Goal: Check status: Check status

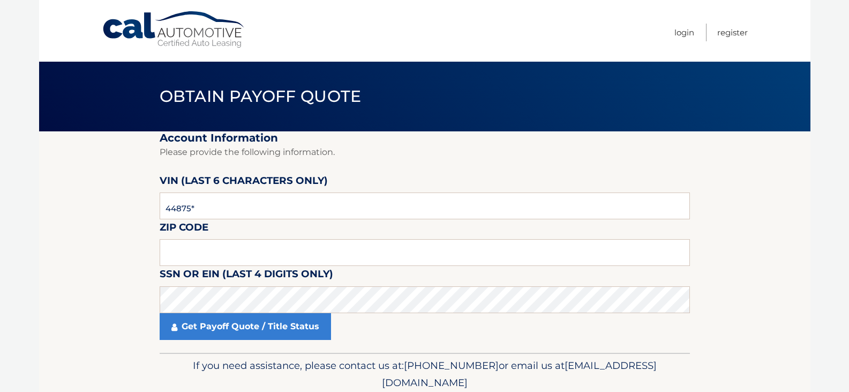
type input "448756"
click at [275, 249] on input "text" at bounding box center [425, 252] width 531 height 27
type input "15085"
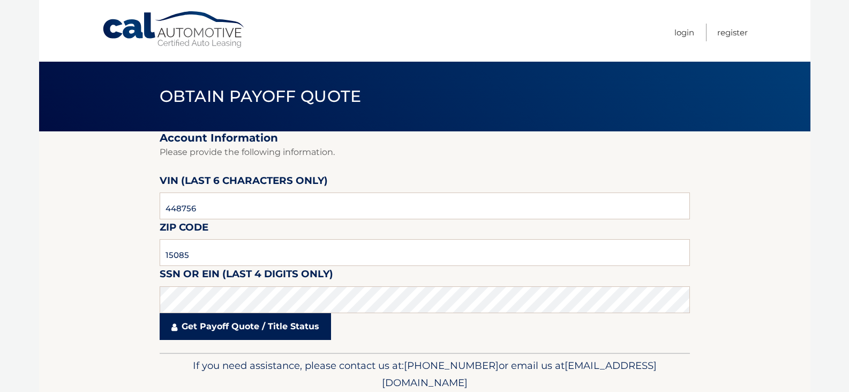
click at [220, 333] on link "Get Payoff Quote / Title Status" at bounding box center [245, 326] width 171 height 27
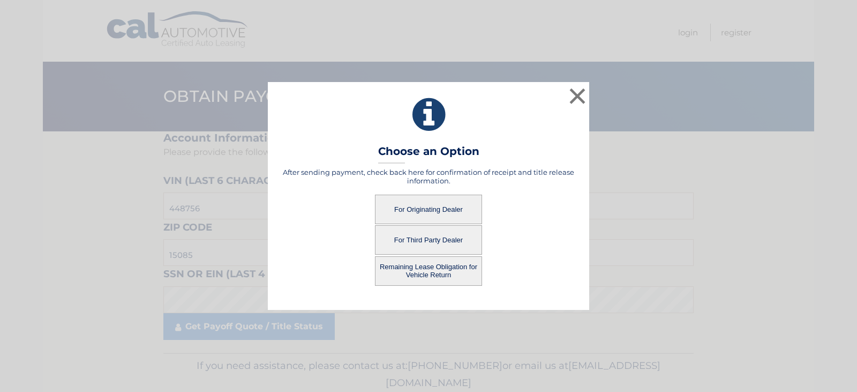
click at [428, 210] on button "For Originating Dealer" at bounding box center [428, 209] width 107 height 29
click at [430, 211] on button "For Originating Dealer" at bounding box center [428, 209] width 107 height 29
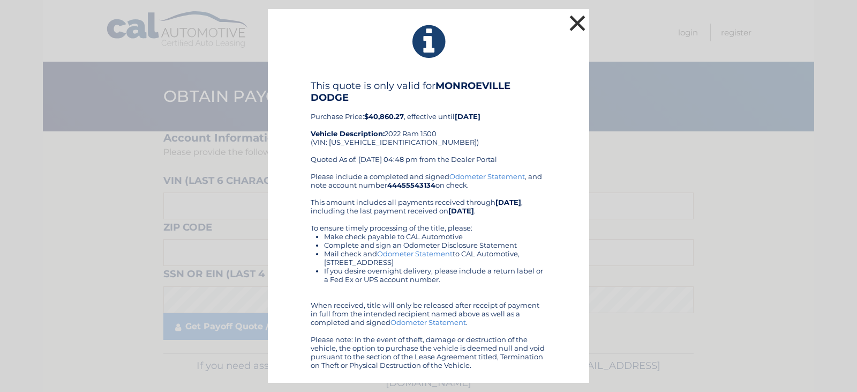
drag, startPoint x: 580, startPoint y: 21, endPoint x: 597, endPoint y: 23, distance: 17.2
click at [580, 21] on button "×" at bounding box center [577, 22] width 21 height 21
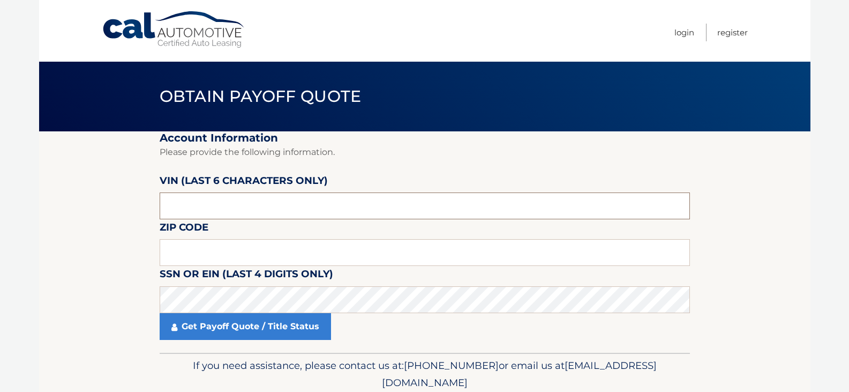
click at [227, 200] on input "text" at bounding box center [425, 205] width 531 height 27
click at [298, 199] on input "text" at bounding box center [425, 205] width 531 height 27
type input "448756"
click at [250, 241] on input "text" at bounding box center [425, 252] width 531 height 27
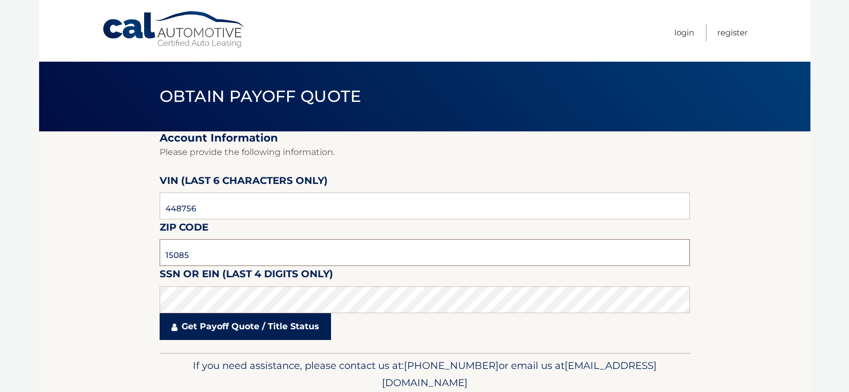
type input "15085"
click at [290, 333] on link "Get Payoff Quote / Title Status" at bounding box center [245, 326] width 171 height 27
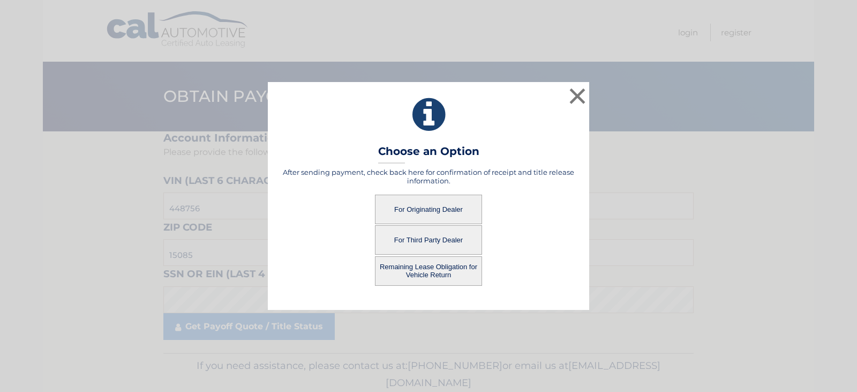
click at [414, 278] on button "Remaining Lease Obligation for Vehicle Return" at bounding box center [428, 270] width 107 height 29
click at [425, 268] on button "Remaining Lease Obligation for Vehicle Return" at bounding box center [428, 270] width 107 height 29
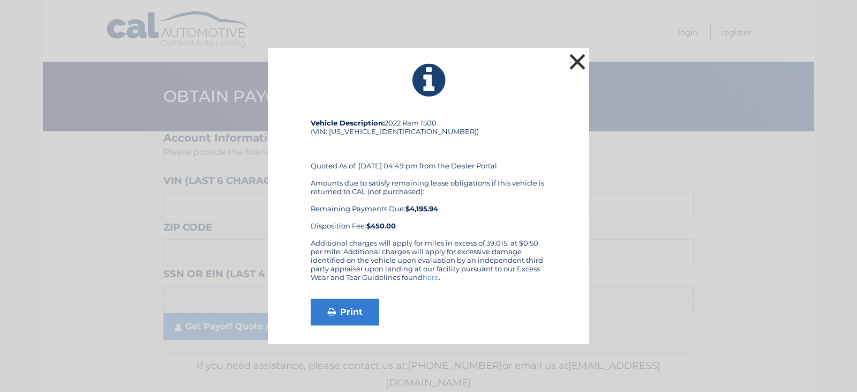
click at [576, 61] on button "×" at bounding box center [577, 61] width 21 height 21
